Goal: Communication & Community: Ask a question

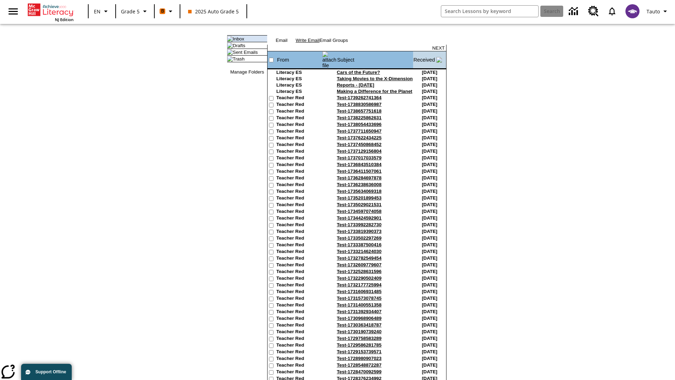
click at [320, 43] on link "Write Email" at bounding box center [308, 40] width 24 height 5
